Goal: Find specific page/section: Find specific page/section

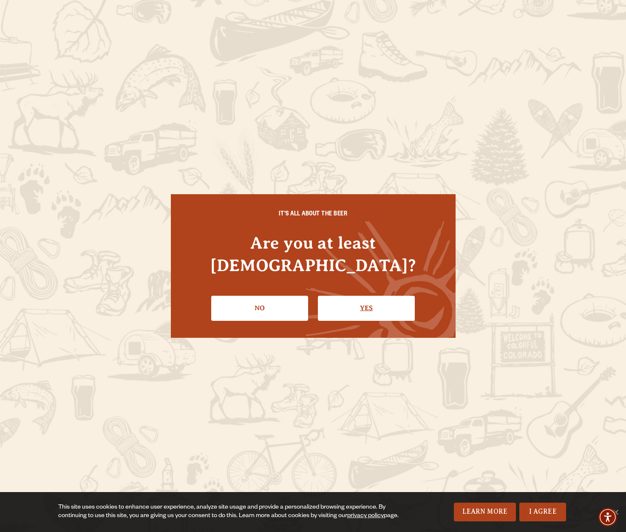
click at [373, 299] on link "Yes" at bounding box center [366, 308] width 97 height 25
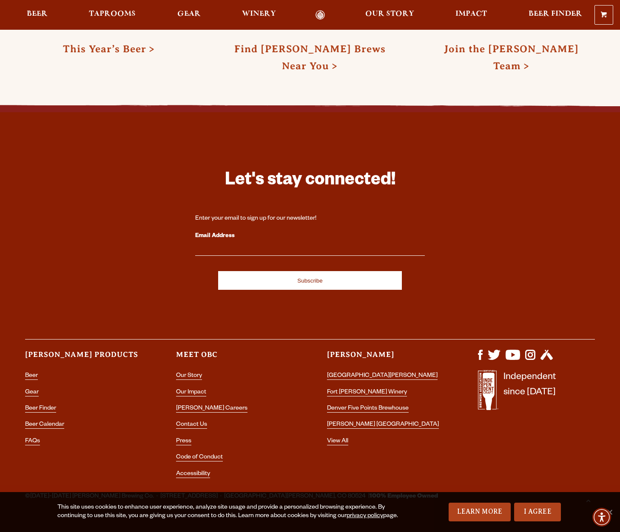
scroll to position [2243, 0]
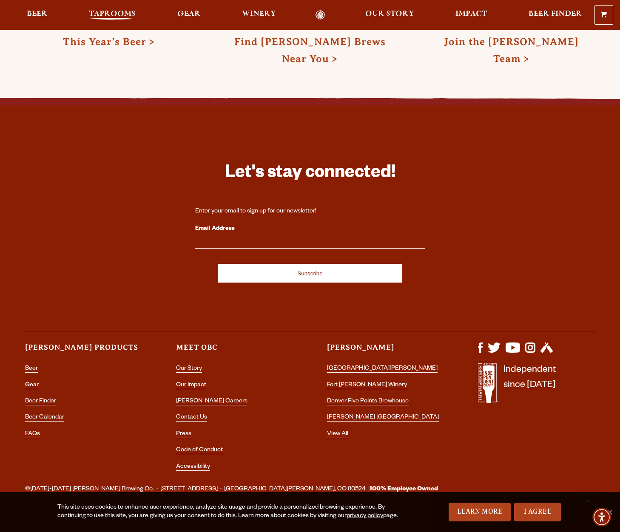
click at [127, 11] on span "Taprooms" at bounding box center [112, 14] width 47 height 7
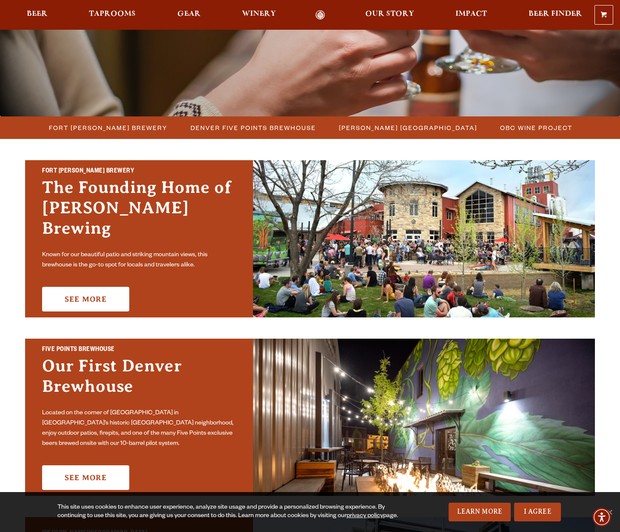
scroll to position [212, 0]
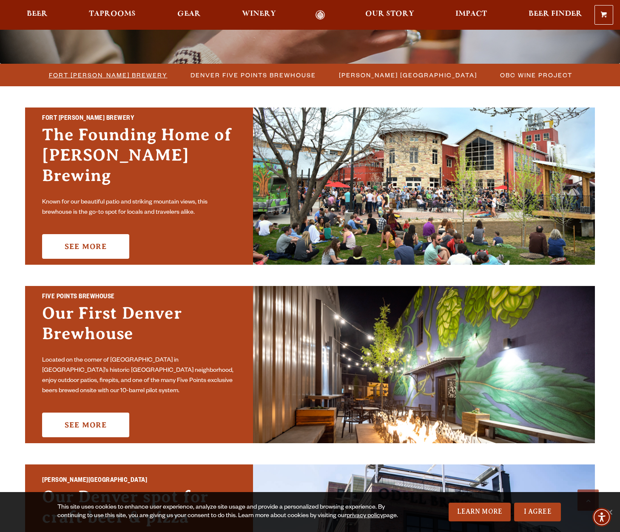
click at [108, 75] on span "Fort [PERSON_NAME] Brewery" at bounding box center [108, 75] width 119 height 12
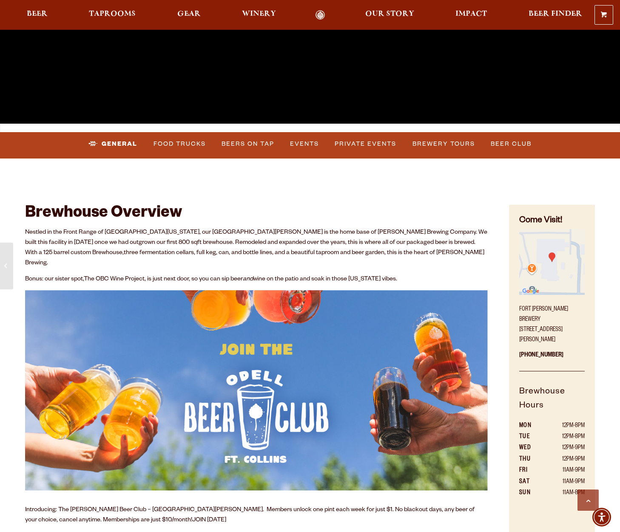
scroll to position [255, 0]
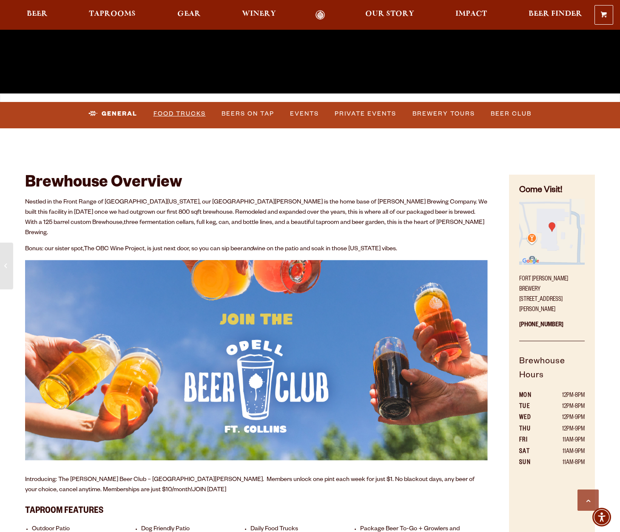
click at [177, 110] on link "Food Trucks" at bounding box center [179, 114] width 59 height 20
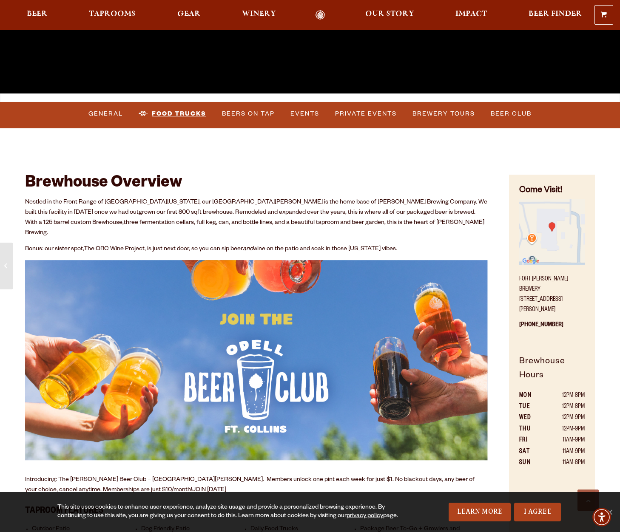
click at [177, 112] on link "Food Trucks" at bounding box center [172, 114] width 74 height 20
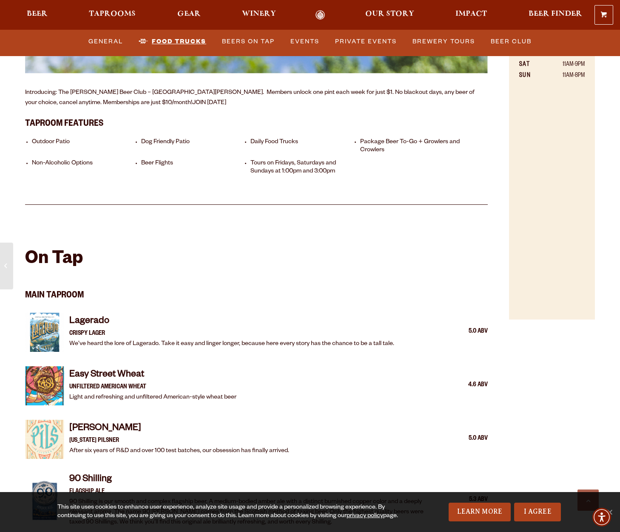
scroll to position [637, 0]
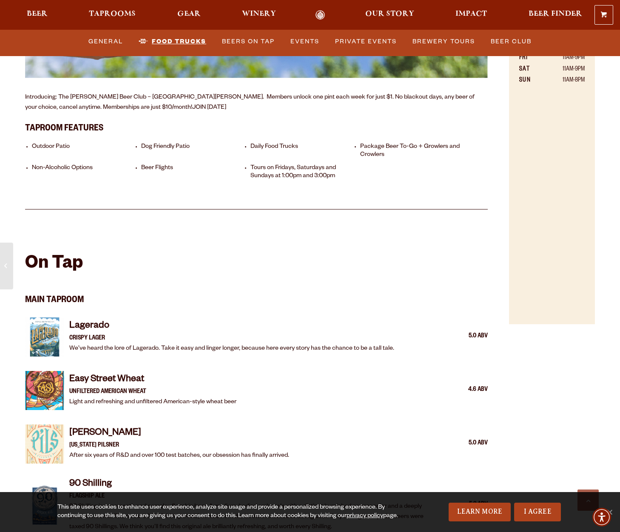
click at [162, 41] on link "Food Trucks" at bounding box center [172, 42] width 74 height 20
click at [541, 509] on link "I Agree" at bounding box center [537, 512] width 47 height 19
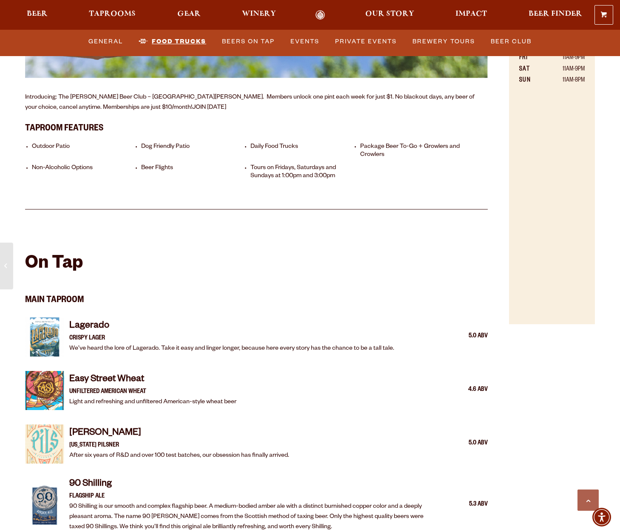
click at [173, 42] on link "Food Trucks" at bounding box center [172, 42] width 74 height 20
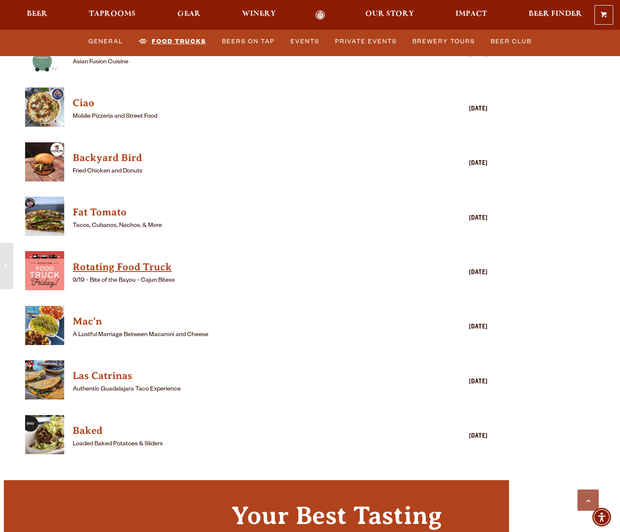
scroll to position [2379, 0]
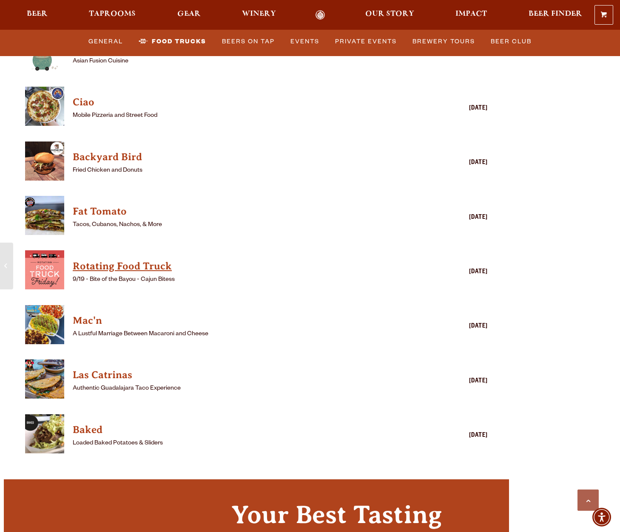
click at [105, 260] on h4 "Rotating Food Truck" at bounding box center [244, 267] width 342 height 14
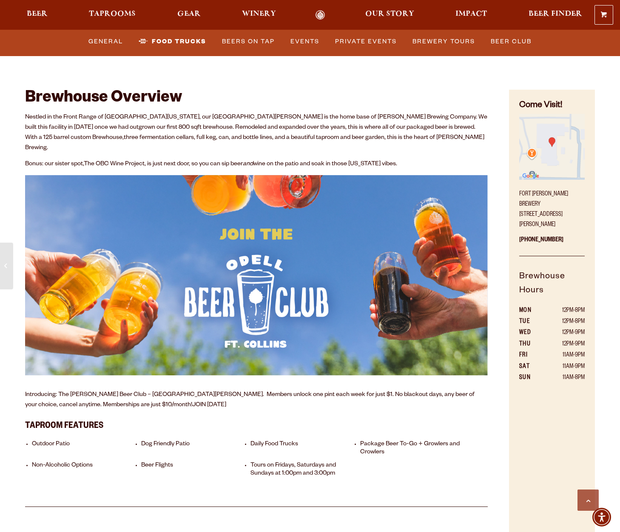
scroll to position [0, 0]
